Goal: Navigation & Orientation: Find specific page/section

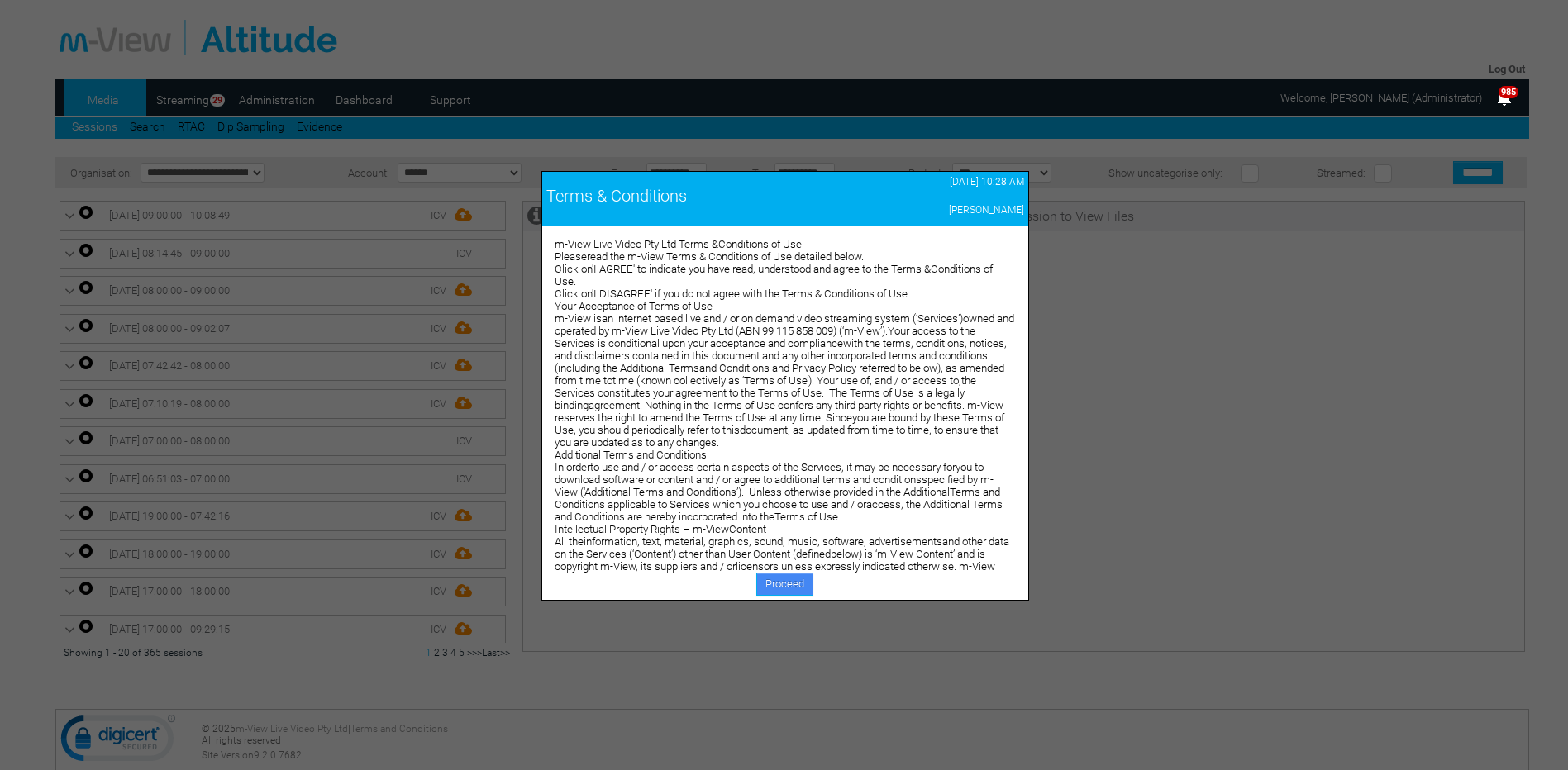
click at [777, 588] on link "Proceed" at bounding box center [784, 584] width 57 height 23
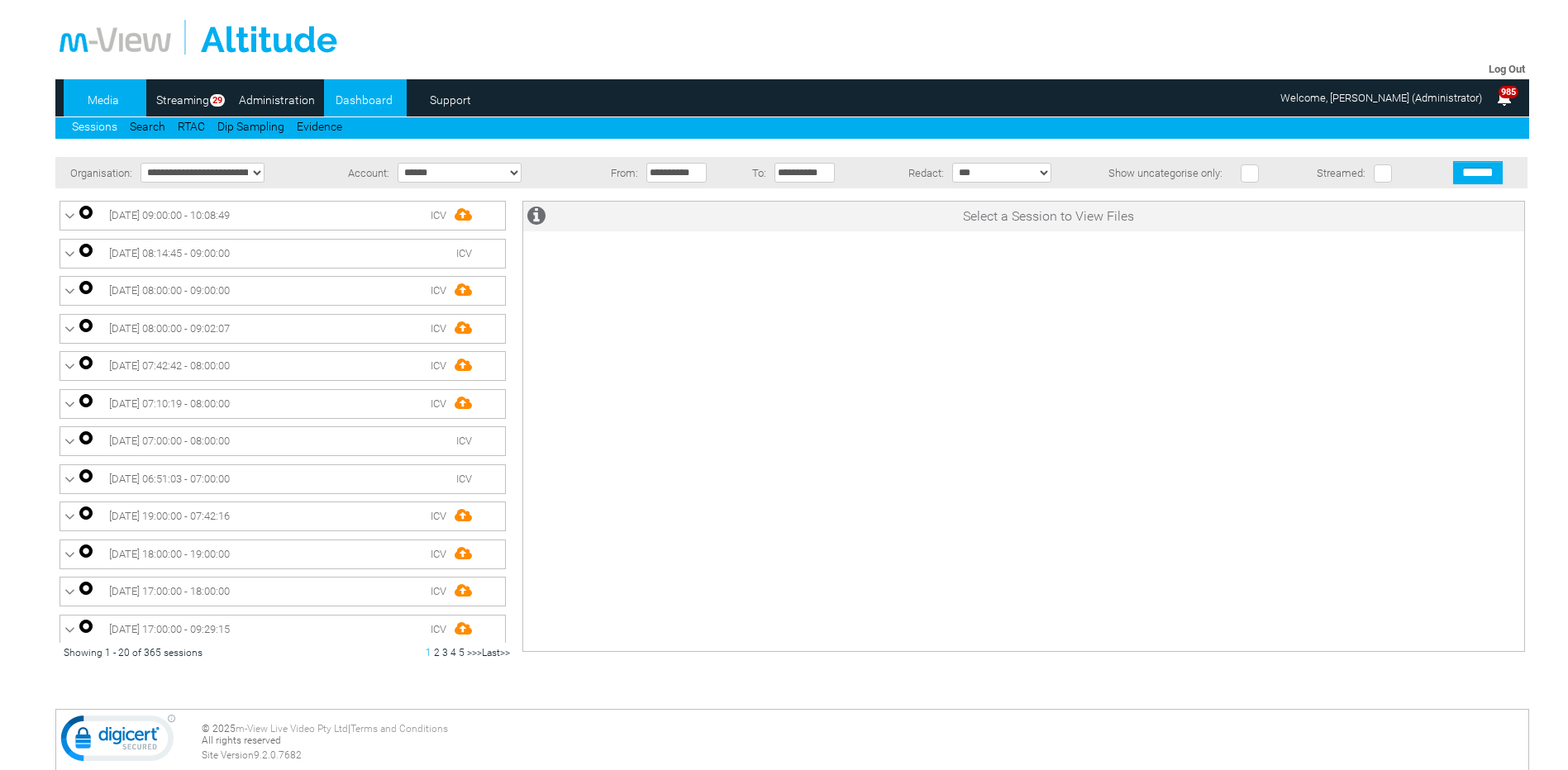
click at [365, 104] on link "Dashboard" at bounding box center [364, 100] width 80 height 25
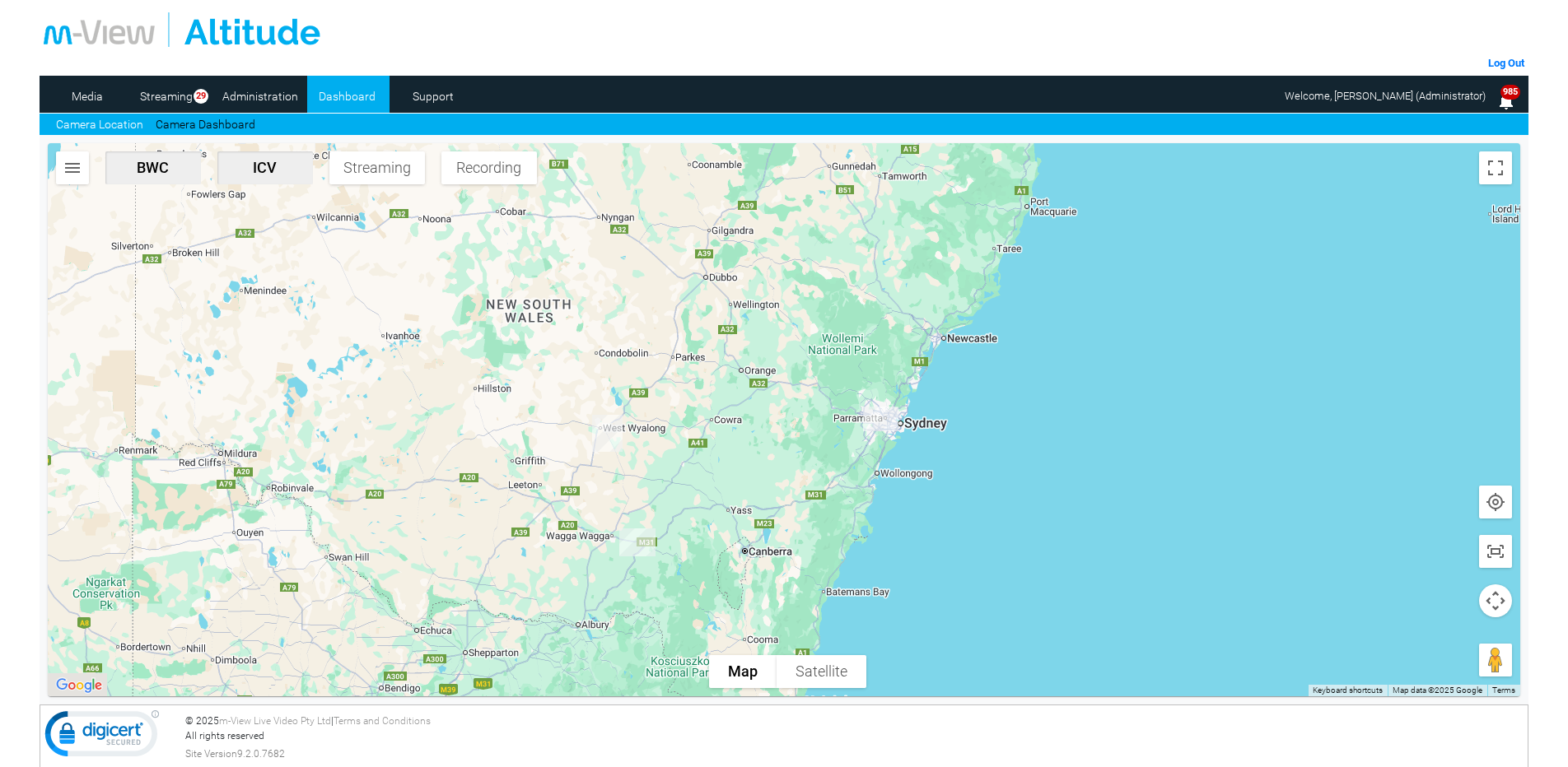
drag, startPoint x: 420, startPoint y: 537, endPoint x: 461, endPoint y: 401, distance: 142.0
click at [461, 401] on div at bounding box center [785, 420] width 1474 height 553
